Goal: Task Accomplishment & Management: Complete application form

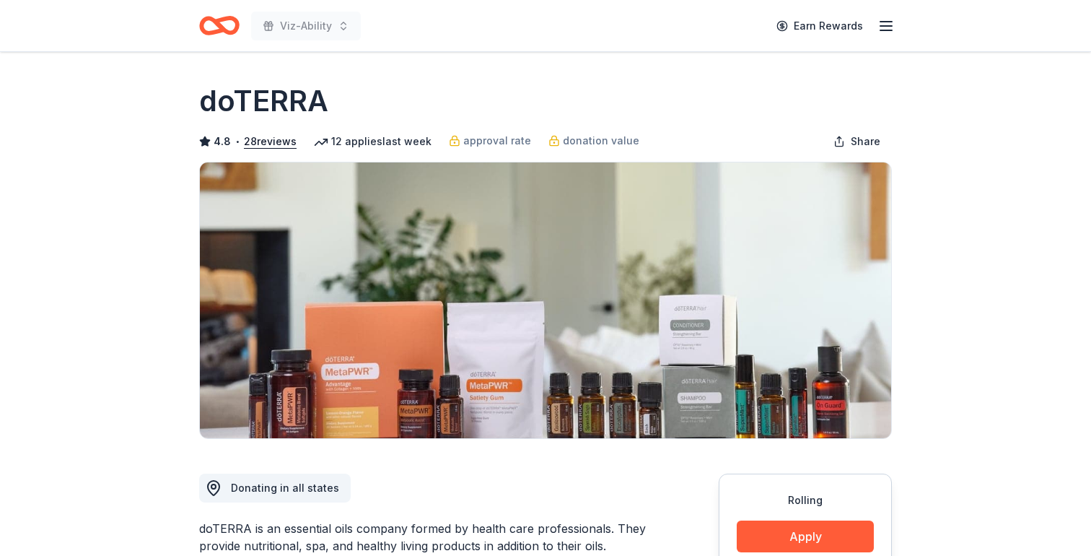
scroll to position [680, 0]
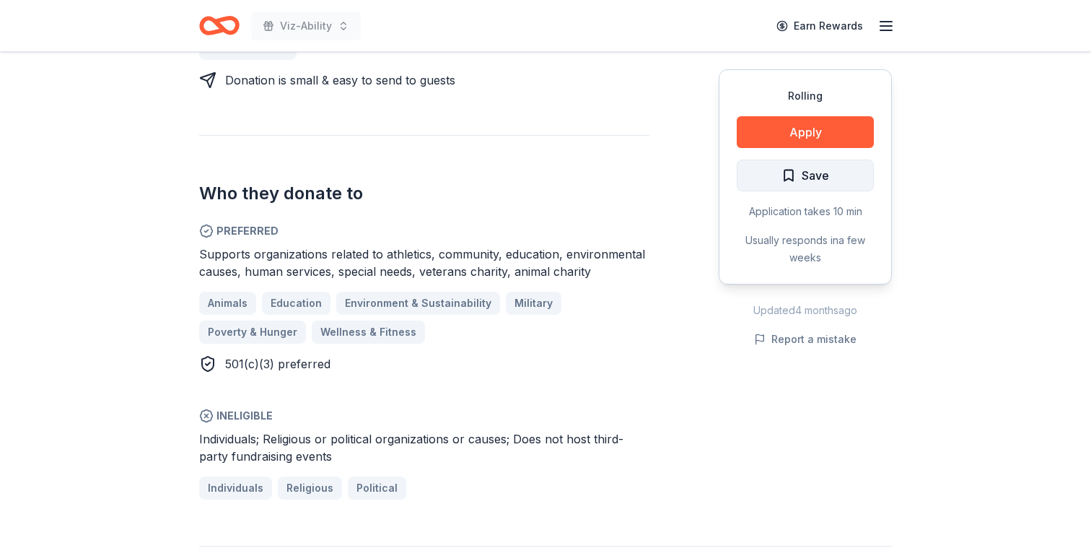
click at [820, 175] on span "Save" at bounding box center [815, 175] width 27 height 19
drag, startPoint x: 812, startPoint y: 137, endPoint x: 824, endPoint y: 202, distance: 66.0
click at [824, 202] on div "Rolling Apply Saved Application takes 10 min Usually responds in a few weeks" at bounding box center [805, 176] width 173 height 215
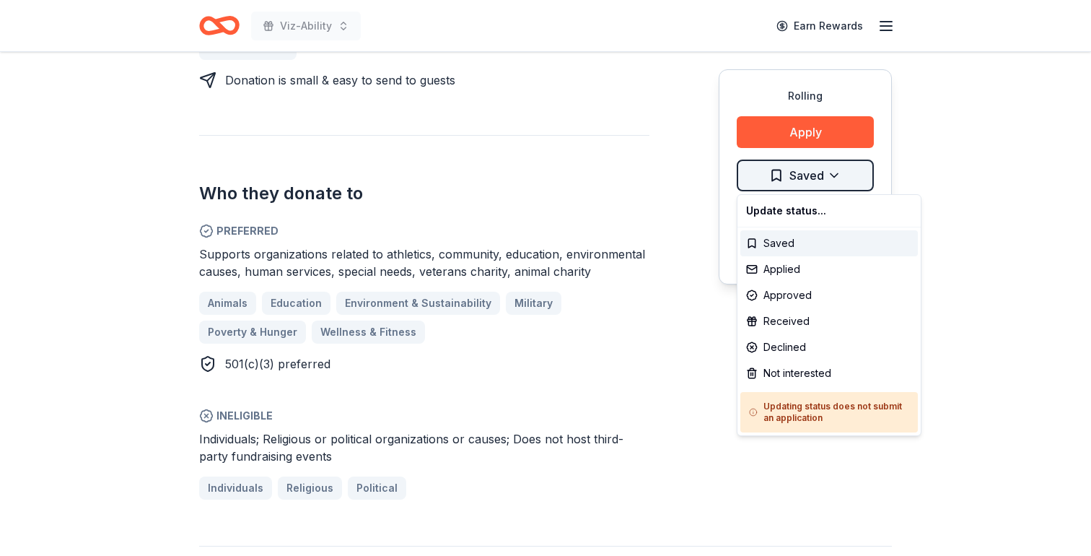
click at [776, 268] on div "Applied" at bounding box center [828, 269] width 177 height 26
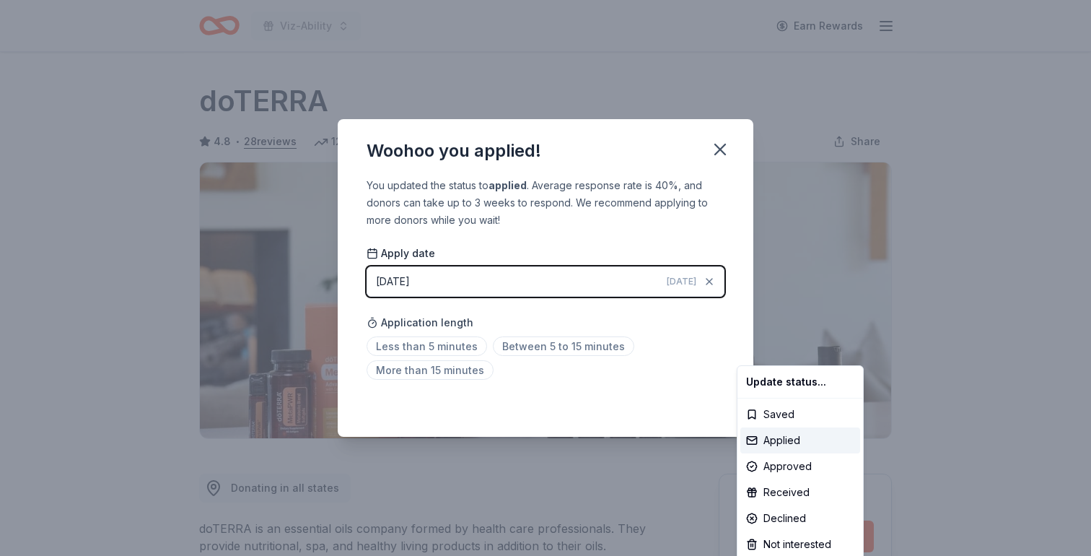
click at [541, 346] on html "Viz-Ability Earn Rewards Rolling Share doTERRA 4.8 • 28 reviews 12 applies last…" at bounding box center [545, 278] width 1091 height 556
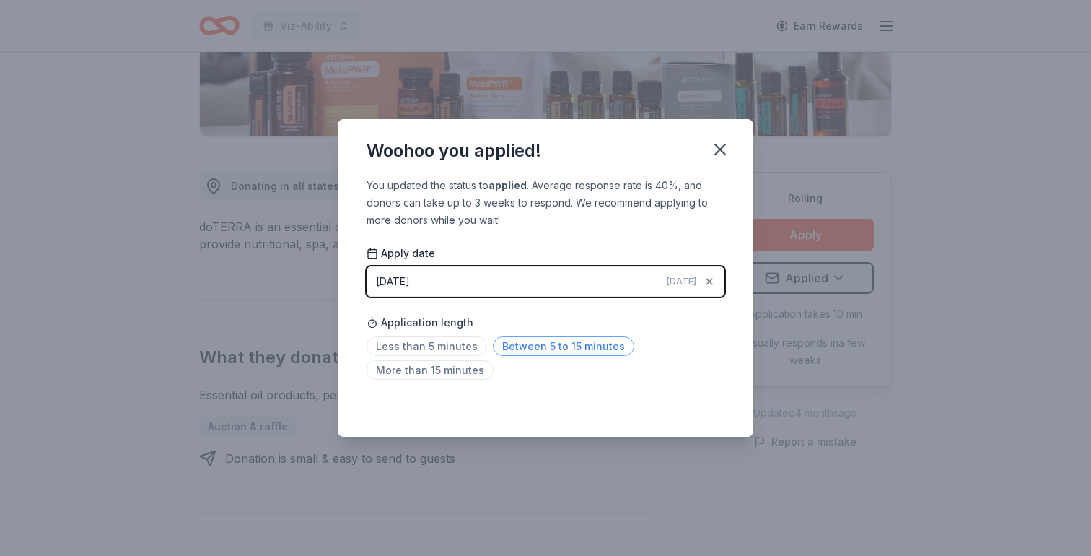
click at [587, 340] on span "Between 5 to 15 minutes" at bounding box center [563, 345] width 141 height 19
click at [716, 151] on icon "button" at bounding box center [720, 149] width 20 height 20
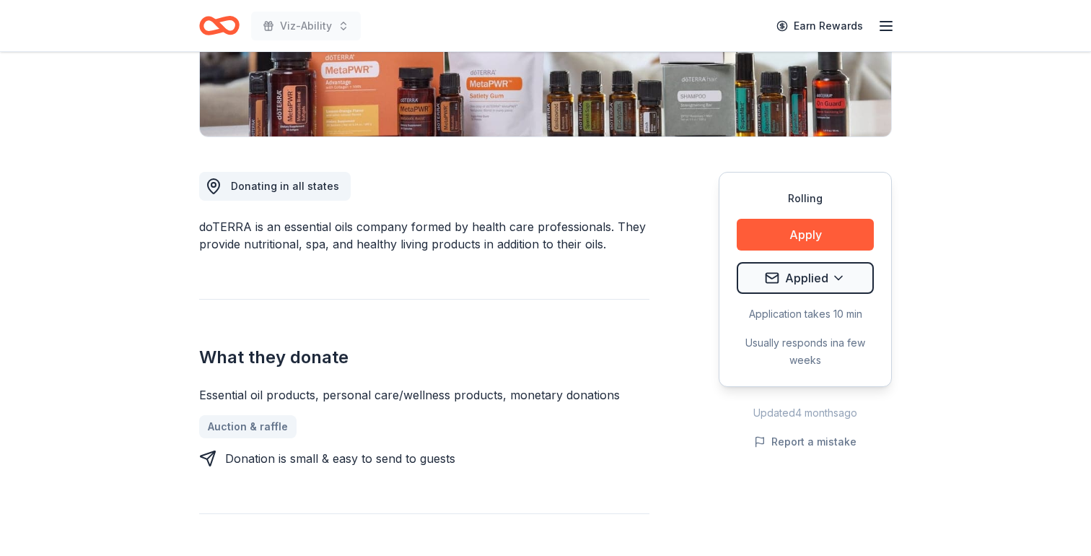
scroll to position [0, 0]
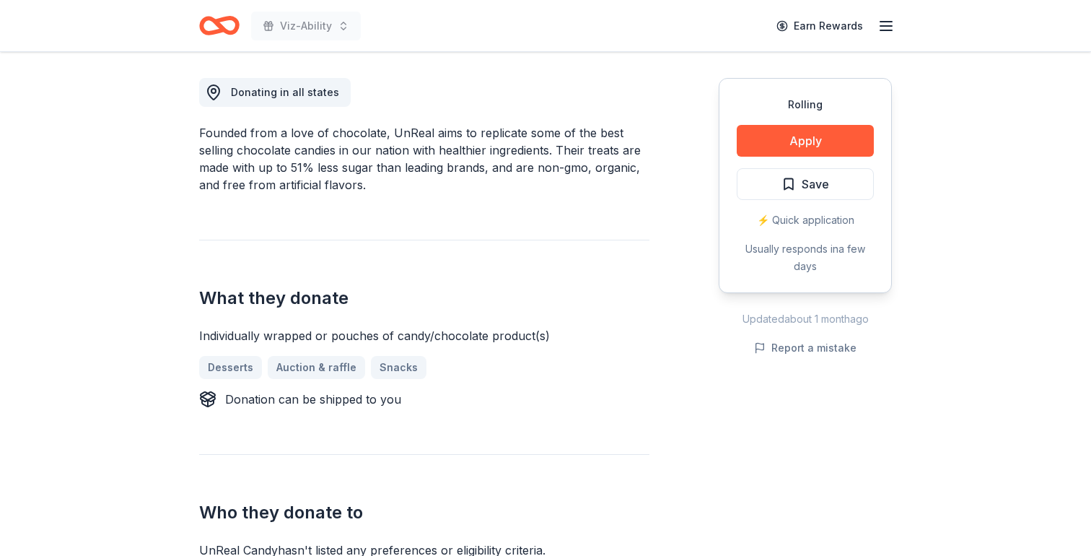
scroll to position [400, 0]
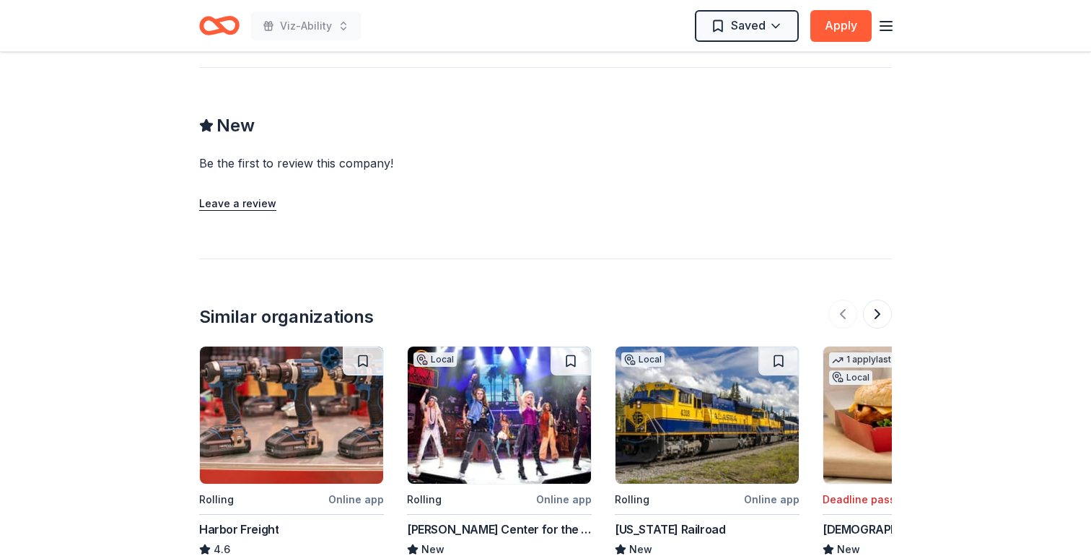
scroll to position [1281, 0]
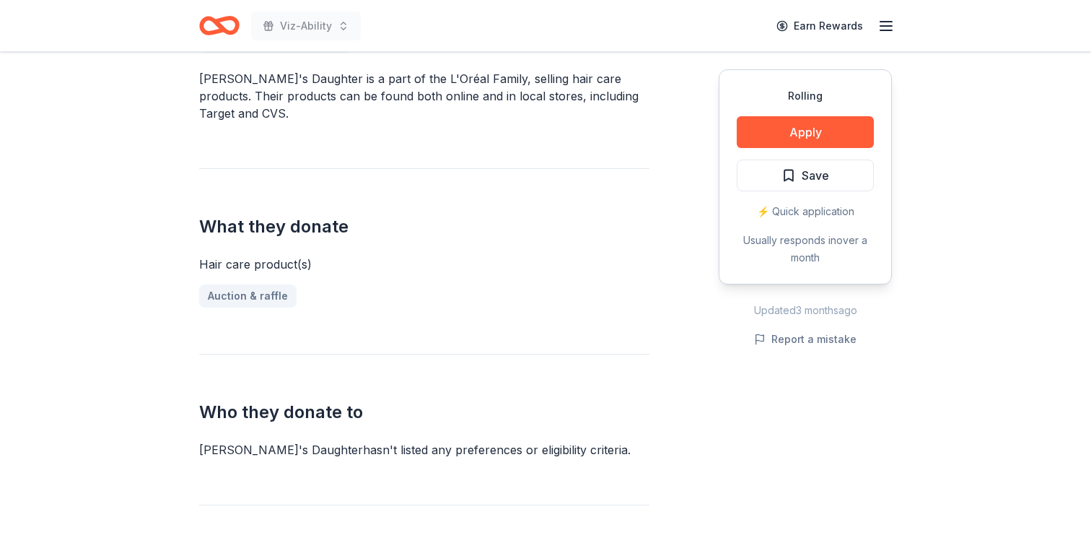
scroll to position [410, 0]
